Goal: Information Seeking & Learning: Learn about a topic

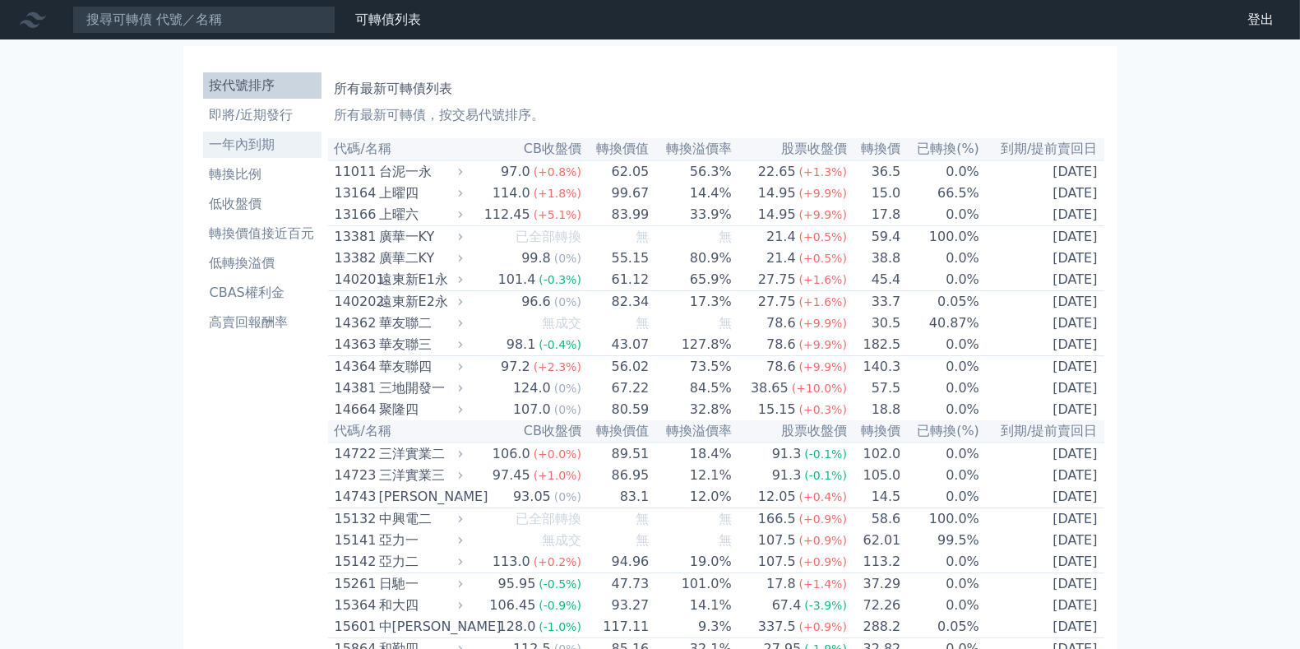
click at [254, 149] on li "一年內到期" at bounding box center [262, 145] width 118 height 20
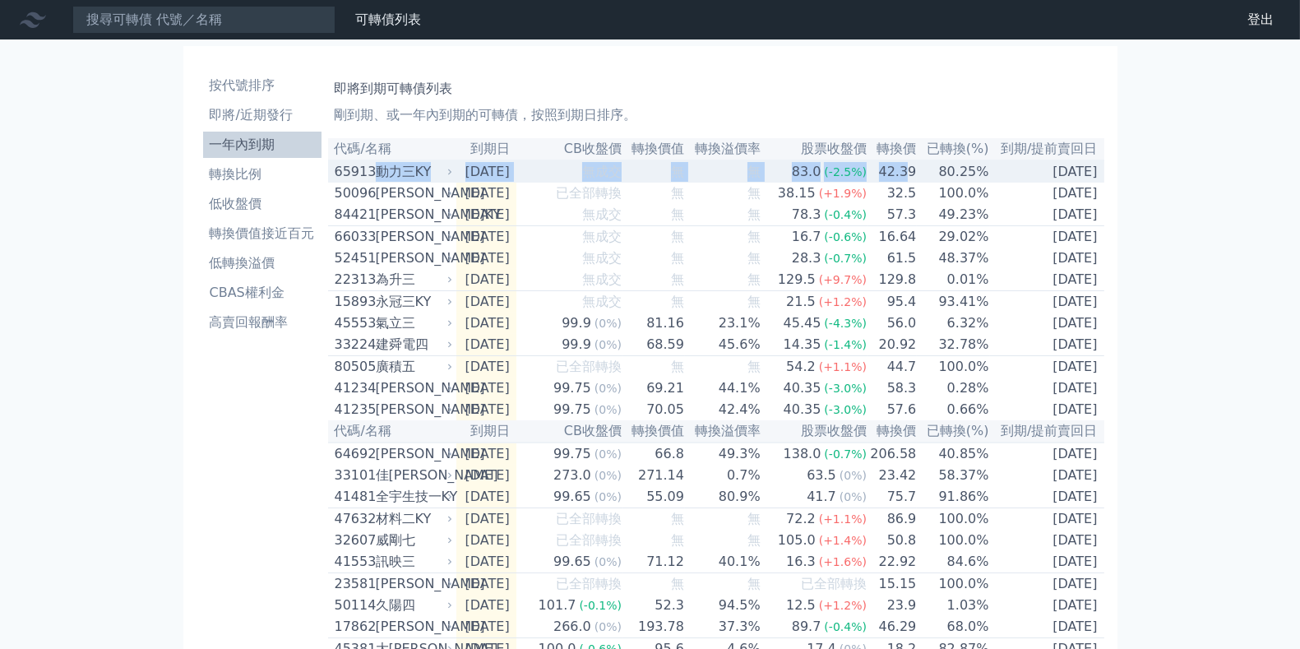
drag, startPoint x: 913, startPoint y: 170, endPoint x: 381, endPoint y: 179, distance: 532.8
click at [381, 179] on tr "65913 動力[GEOGRAPHIC_DATA] [DATE] 無成交 無 無 83.0 (-2.5%) 42.39 80.25% [DATE]" at bounding box center [716, 171] width 776 height 22
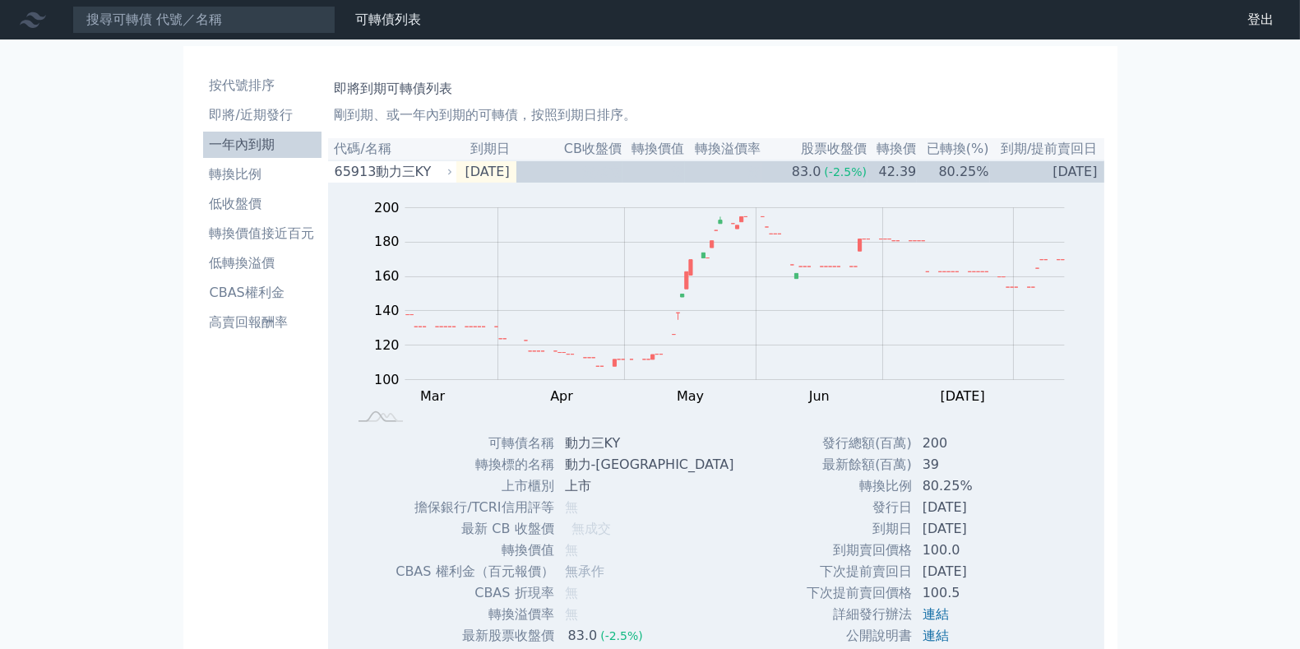
click at [373, 147] on th "代碼/名稱" at bounding box center [392, 149] width 128 height 22
click at [385, 160] on th "代碼/名稱" at bounding box center [392, 149] width 128 height 22
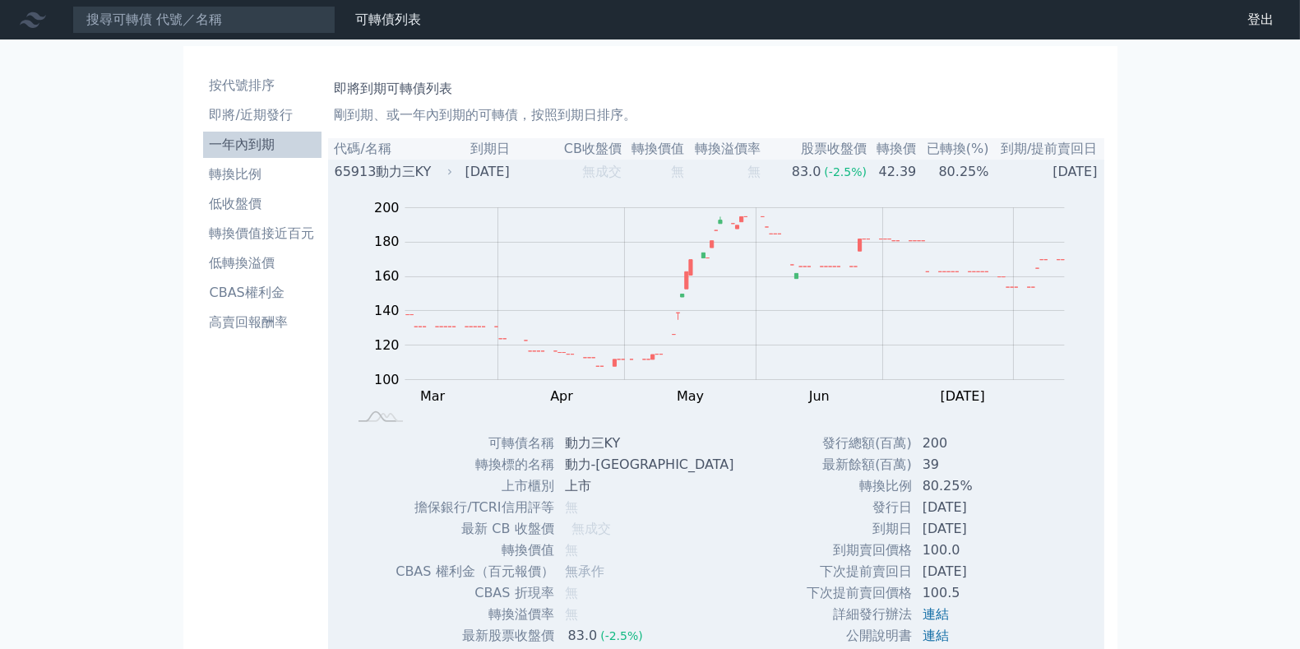
click at [411, 173] on div "動力三KY" at bounding box center [413, 172] width 74 height 20
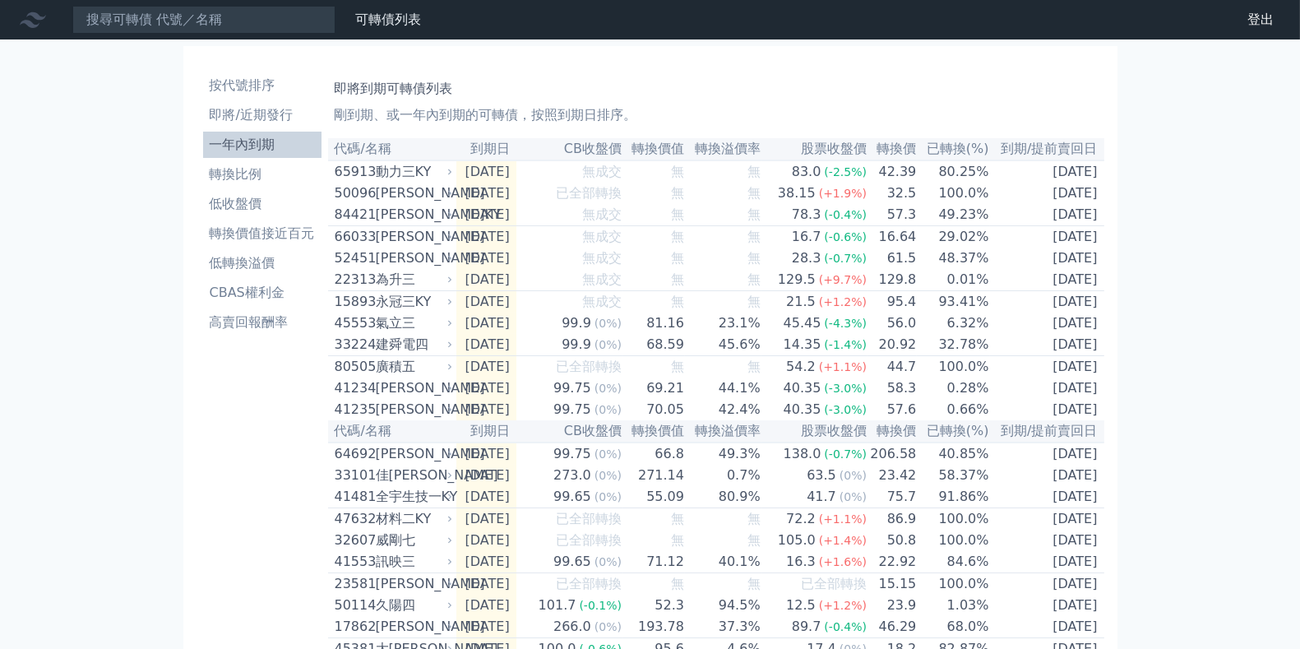
click at [910, 147] on th "轉換價" at bounding box center [891, 149] width 49 height 22
click at [957, 146] on th "已轉換(%)" at bounding box center [953, 149] width 72 height 22
click at [261, 114] on li "即將/近期發行" at bounding box center [262, 115] width 118 height 20
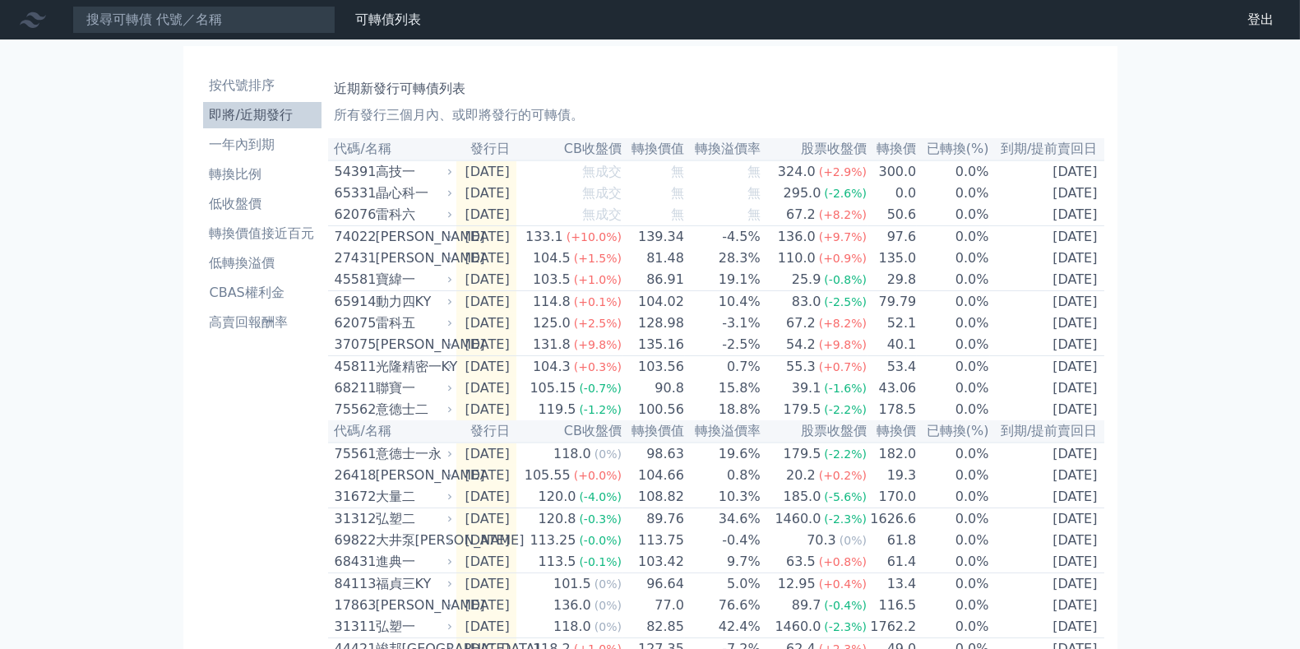
drag, startPoint x: 261, startPoint y: 114, endPoint x: 38, endPoint y: 167, distance: 228.9
click at [35, 172] on div "可轉債列表 財務數據 可轉債列表 財務數據 登出 登出 按代號排序 即將/近期發行 一年內到期 轉換比例 低收盤價 轉換價值接近百元 低轉換溢價" at bounding box center [650, 570] width 1300 height 1141
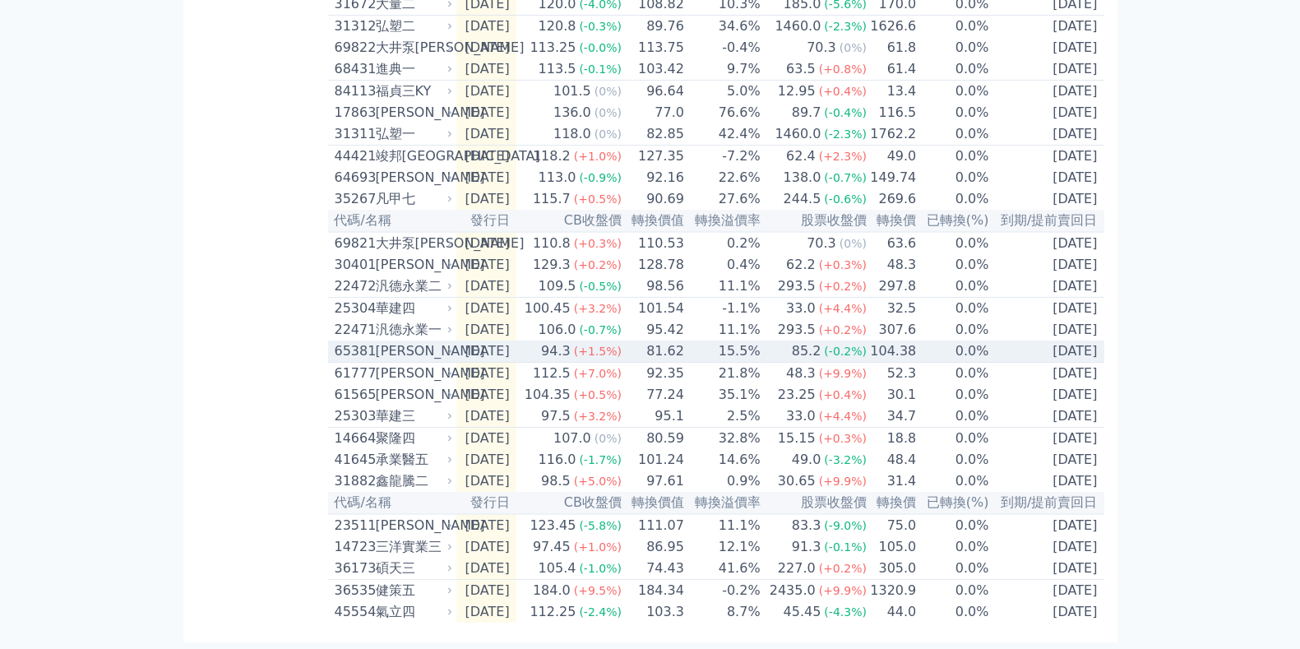
scroll to position [561, 0]
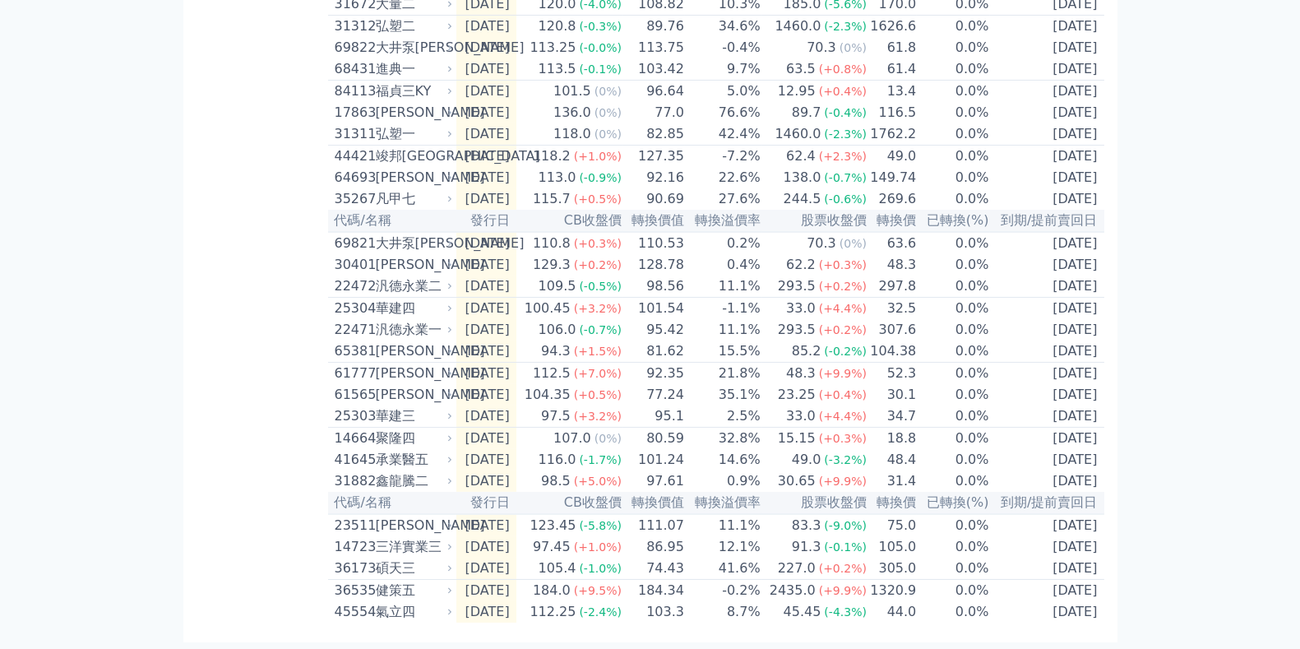
drag, startPoint x: 1093, startPoint y: 344, endPoint x: 1161, endPoint y: 345, distance: 68.2
click at [1161, 345] on div "可轉債列表 財務數據 可轉債列表 財務數據 登出 登出 按代號排序 即將/近期發行 一年內到期 轉換比例 低收盤價 轉換價值接近百元 低轉換溢價" at bounding box center [650, 78] width 1300 height 1141
click at [35, 221] on div "可轉債列表 財務數據 可轉債列表 財務數據 登出 登出 按代號排序 即將/近期發行 一年內到期 轉換比例 低收盤價 轉換價值接近百元 低轉換溢價" at bounding box center [650, 78] width 1300 height 1141
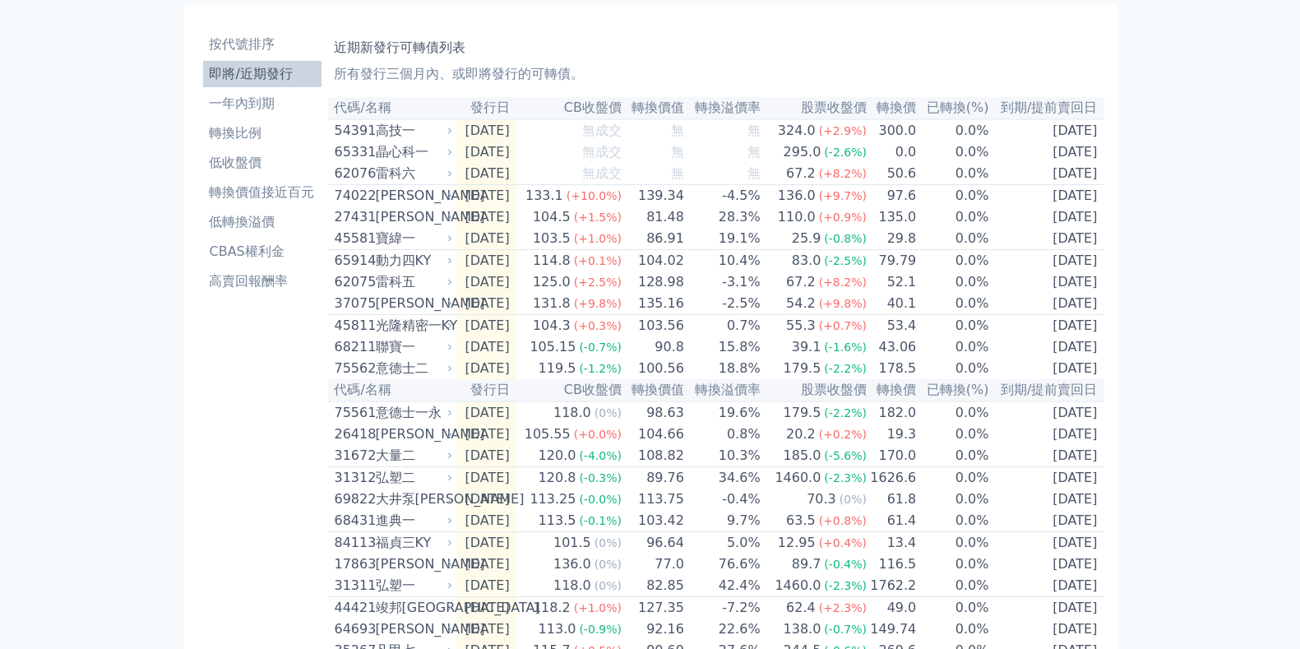
scroll to position [0, 0]
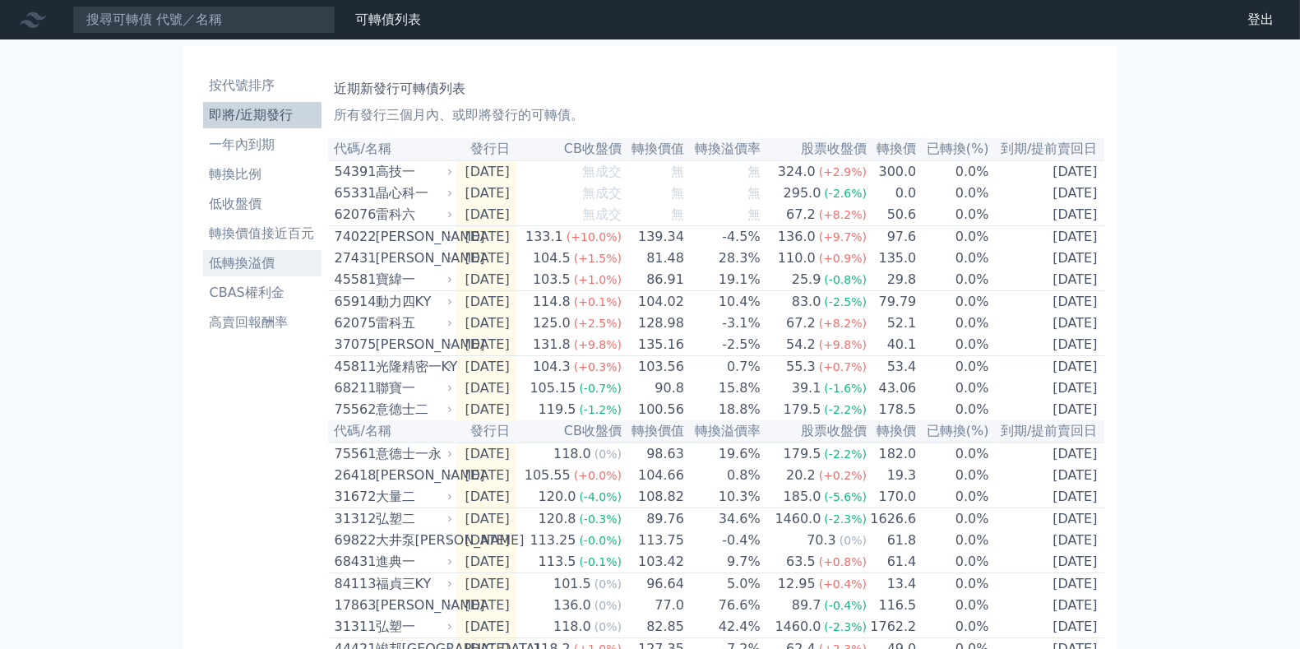
click at [264, 267] on li "低轉換溢價" at bounding box center [262, 263] width 118 height 20
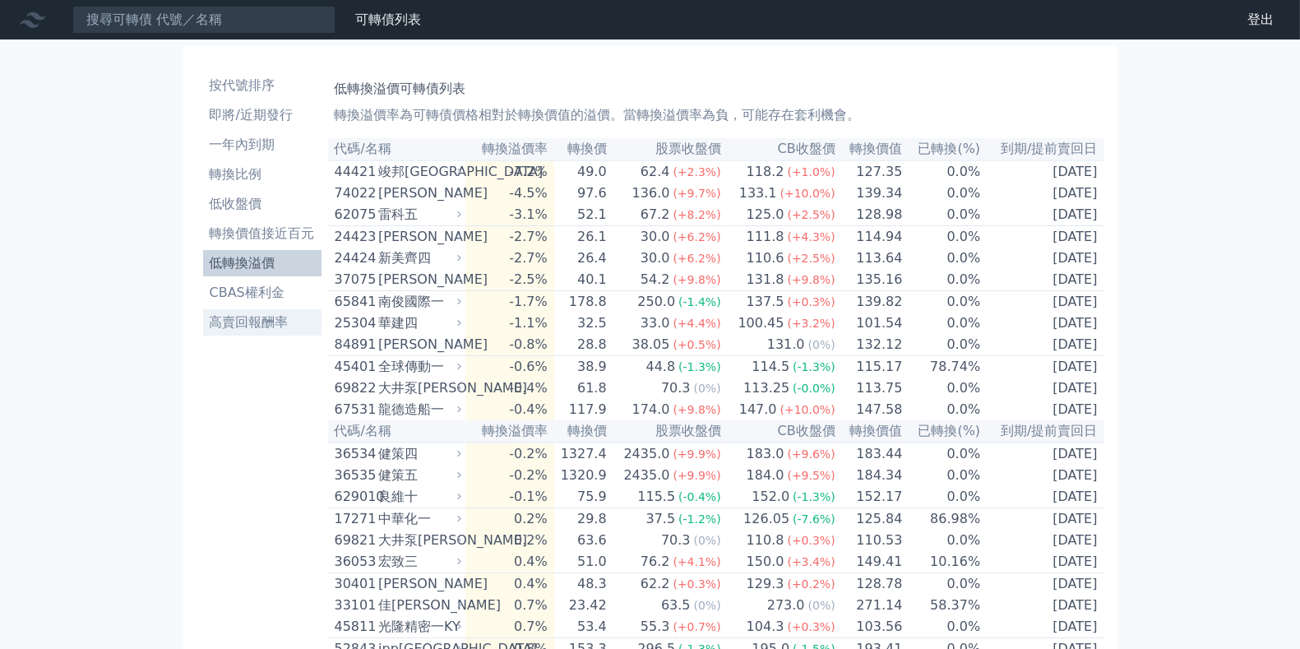
click at [244, 314] on li "高賣回報酬率" at bounding box center [262, 322] width 118 height 20
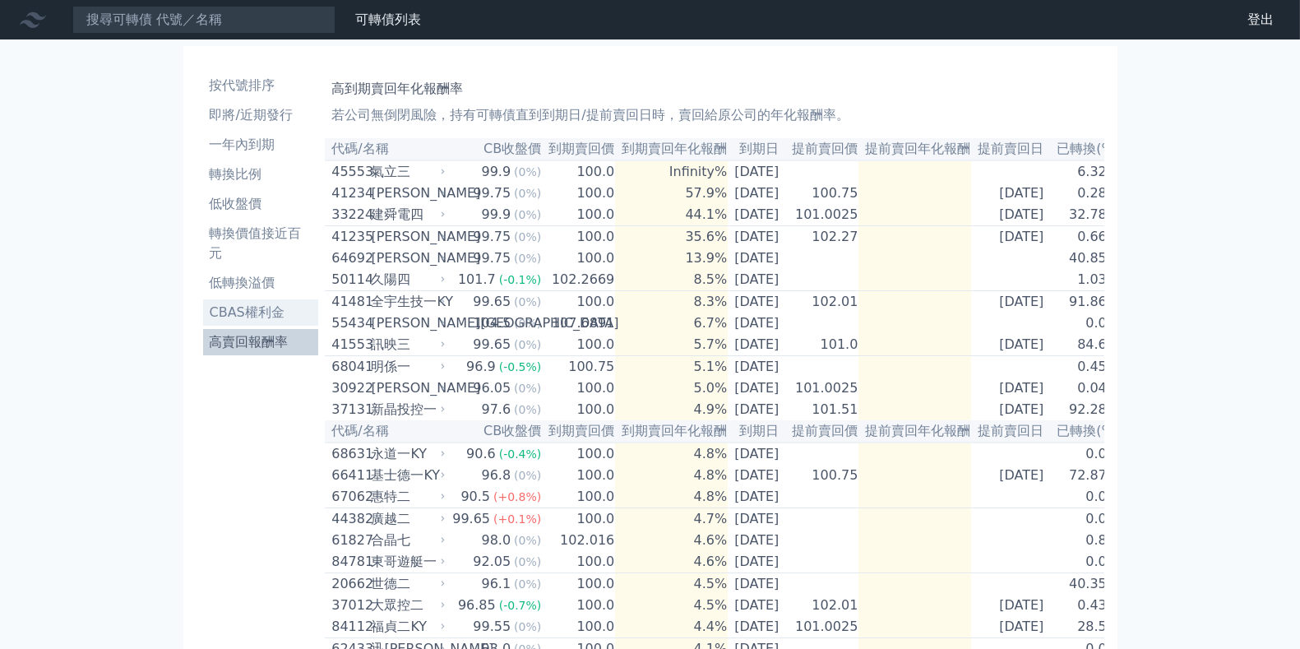
click at [233, 312] on li "CBAS權利金" at bounding box center [261, 313] width 116 height 20
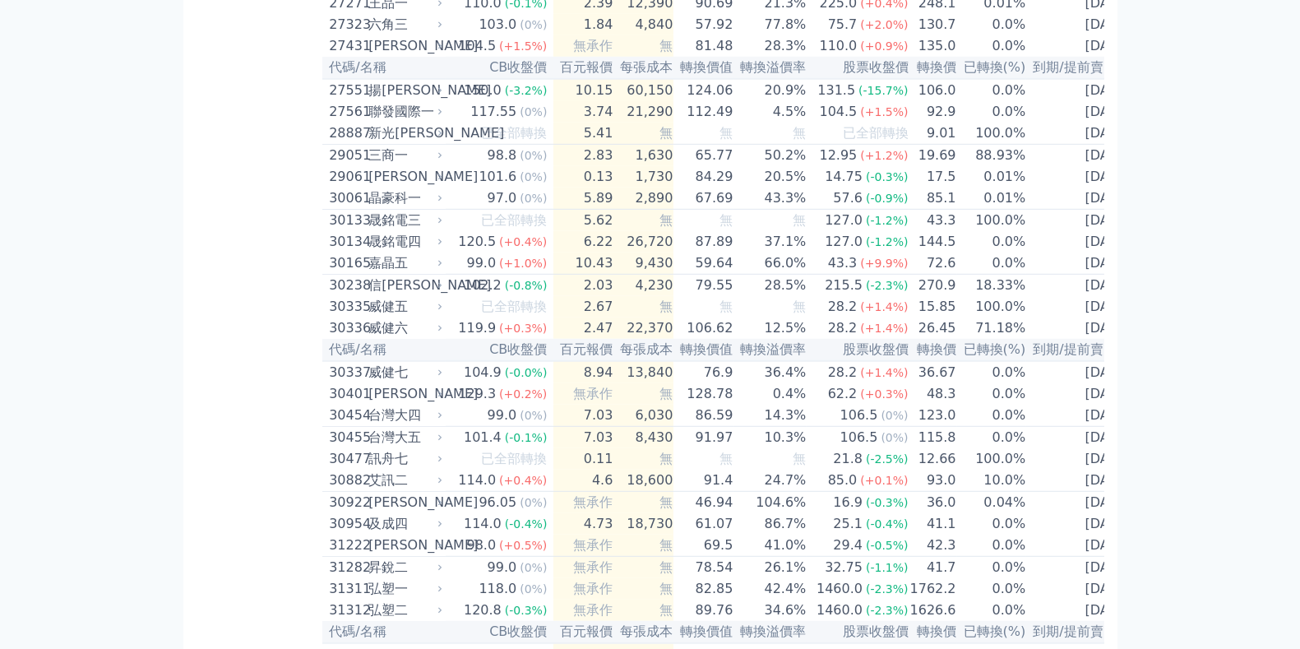
scroll to position [2568, 0]
